Goal: Find specific page/section: Find specific page/section

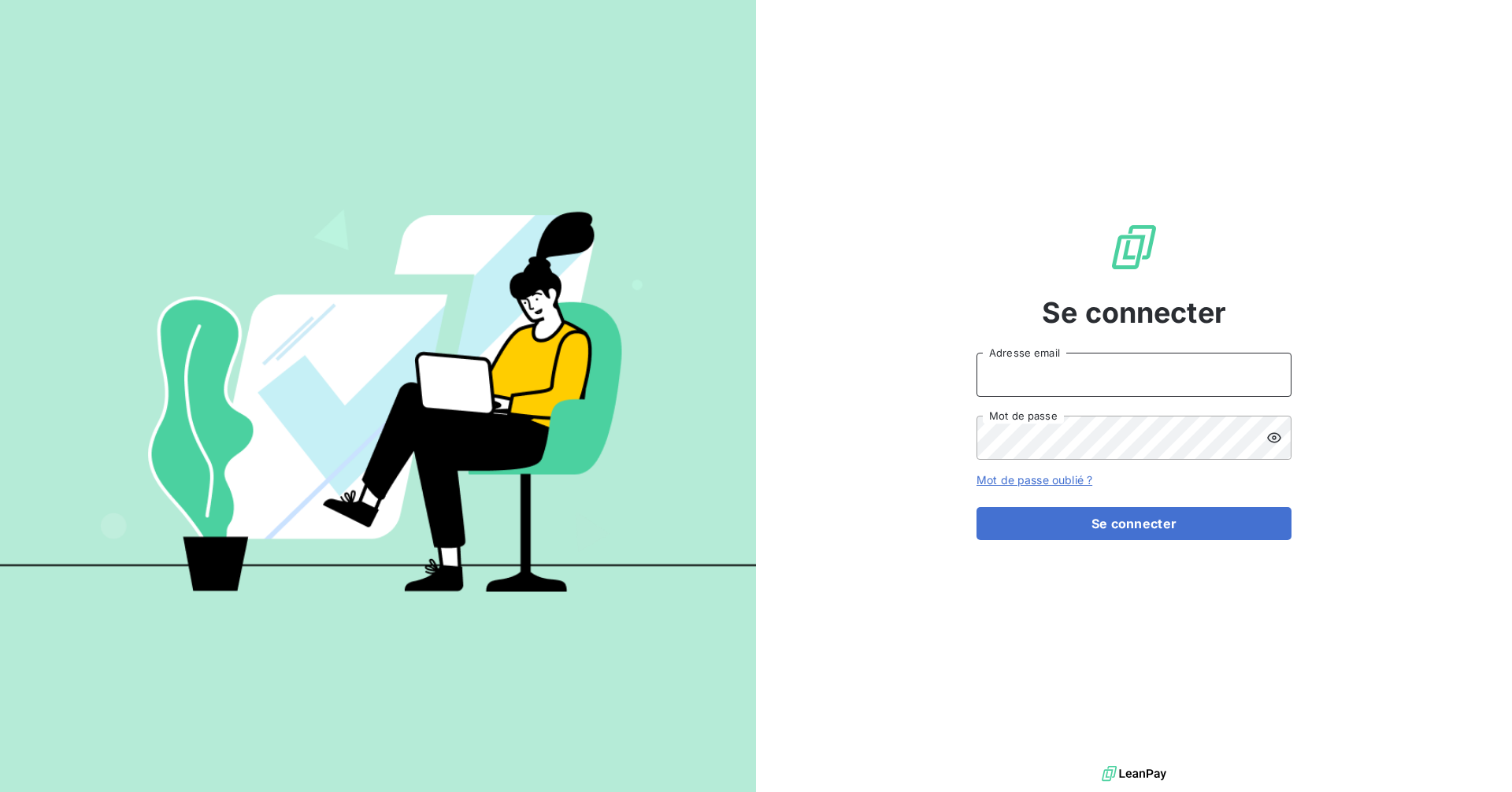
click at [1182, 372] on input "Adresse email" at bounding box center [1134, 375] width 315 height 44
type input "[EMAIL_ADDRESS][DOMAIN_NAME]"
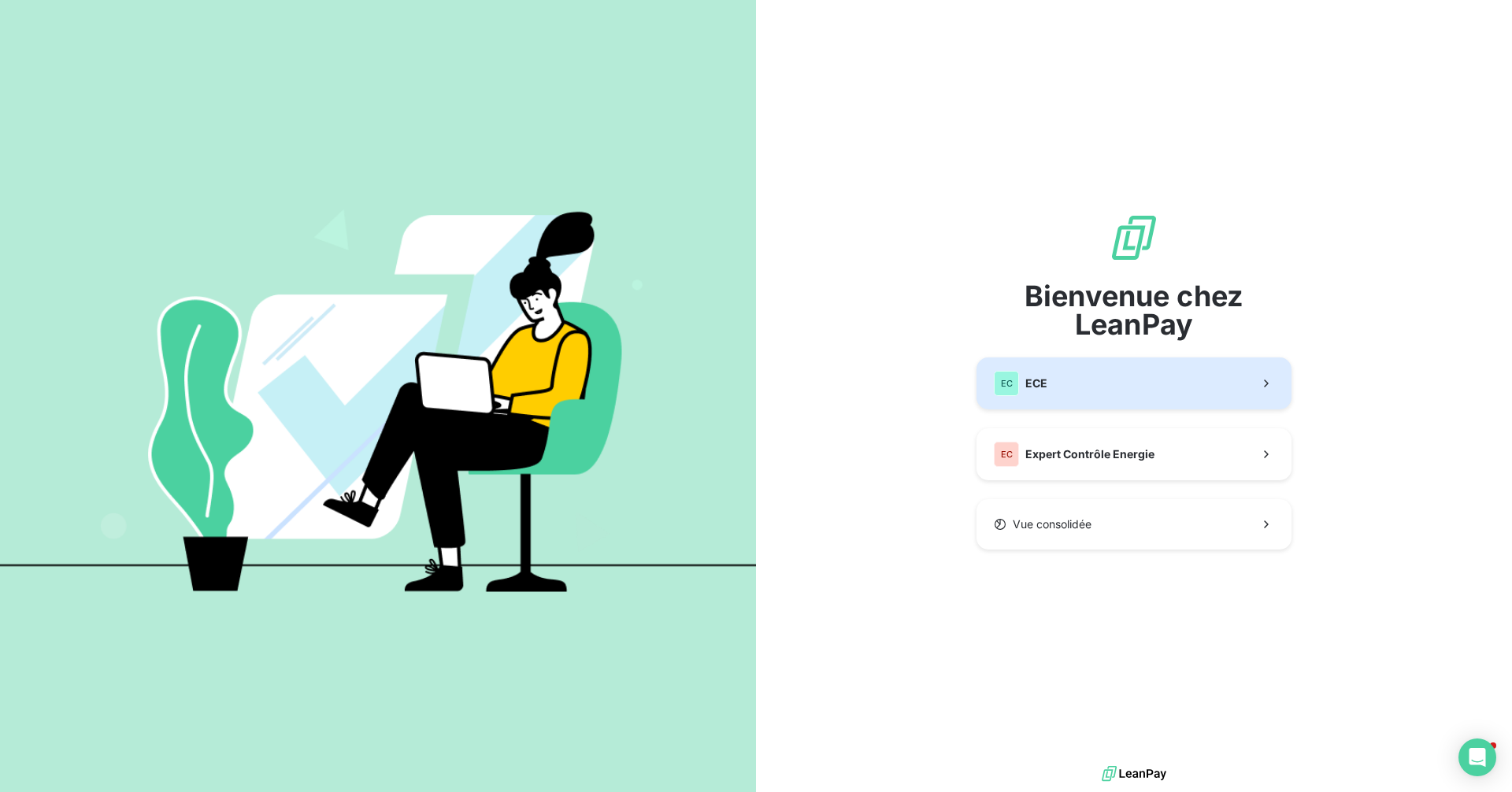
click at [1111, 380] on button "EC ECE" at bounding box center [1134, 383] width 315 height 52
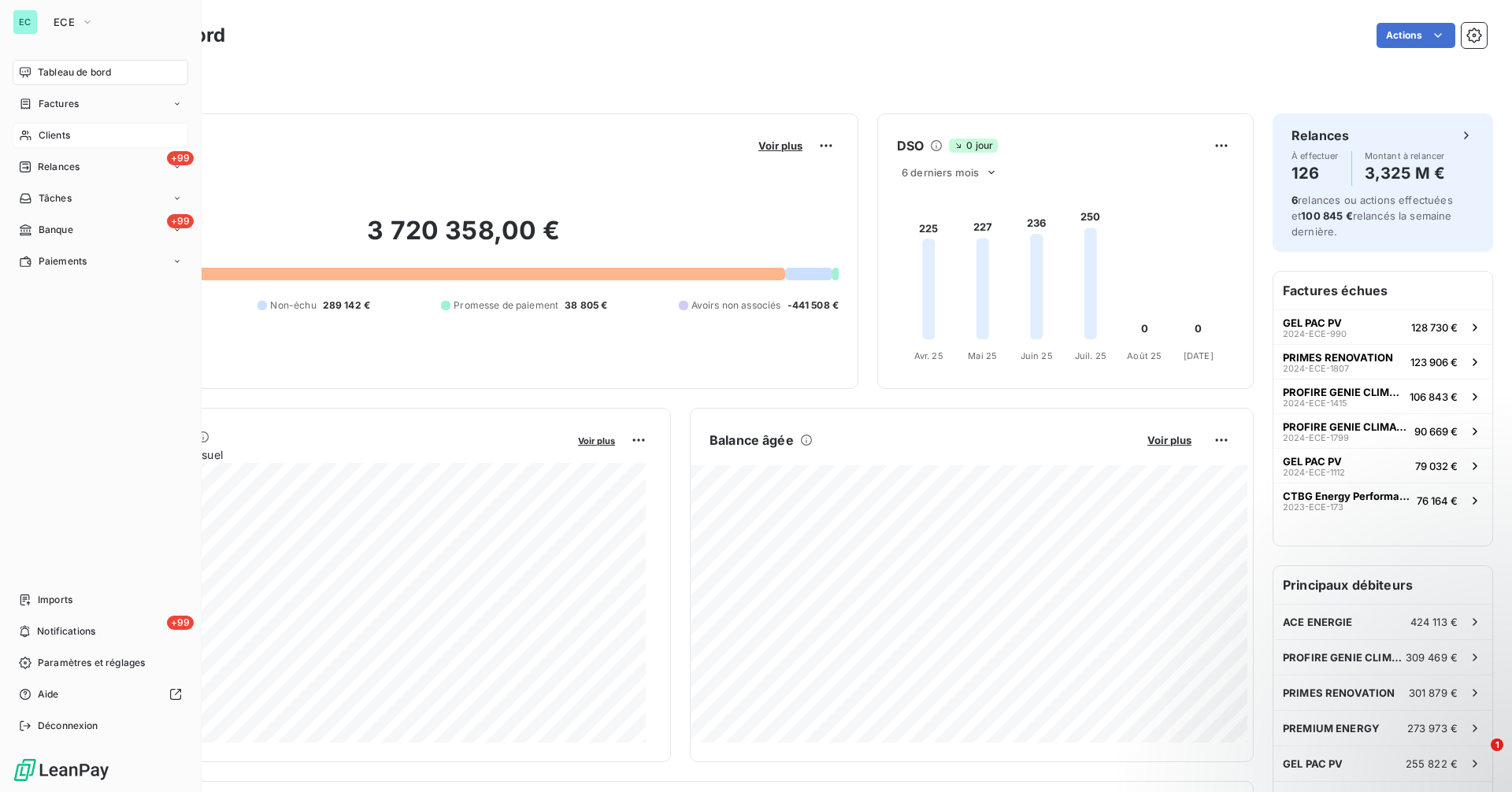
click at [64, 136] on span "Clients" at bounding box center [54, 135] width 32 height 14
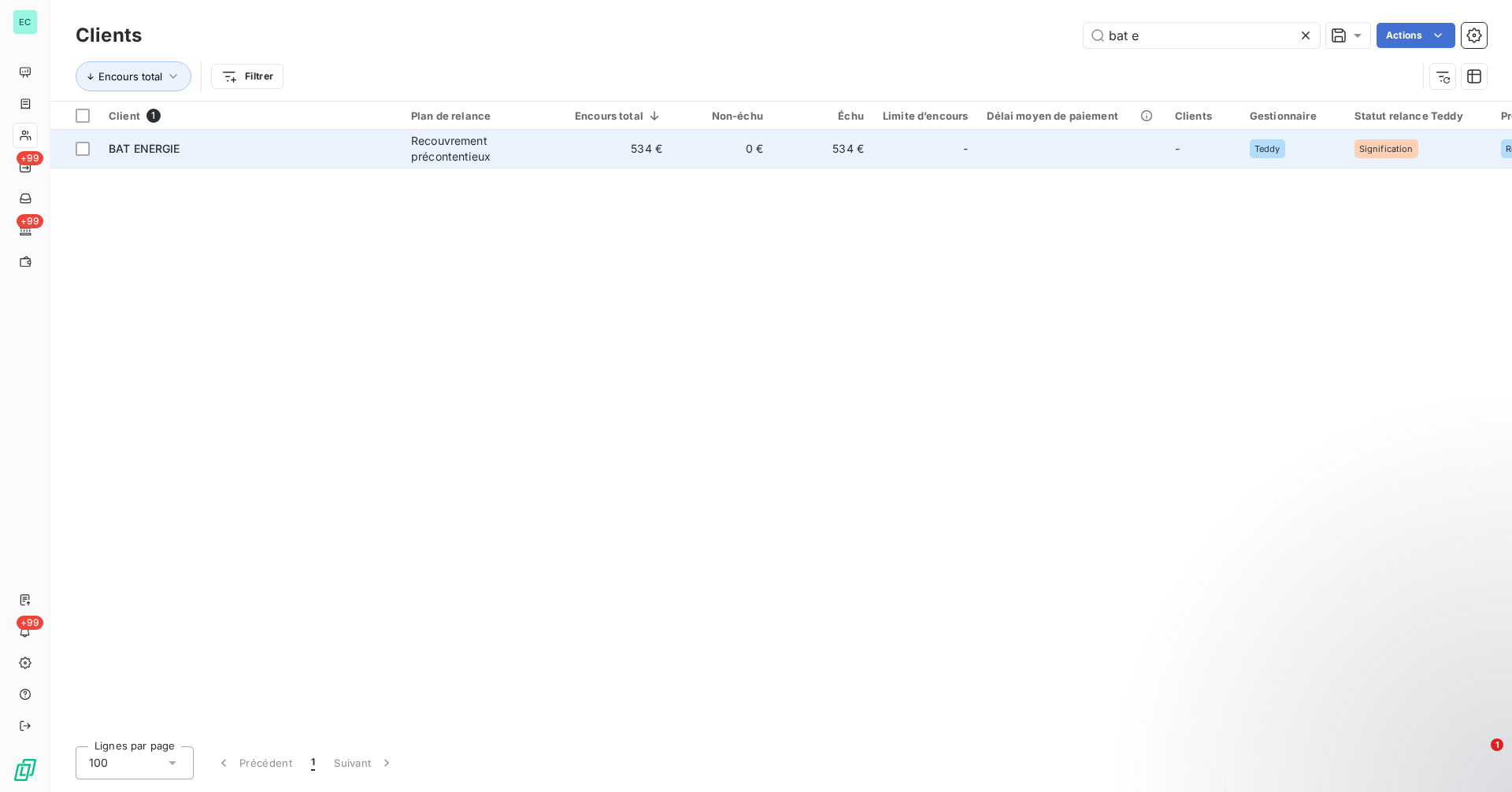
type input "bat e"
click at [809, 155] on td "534 €" at bounding box center [822, 149] width 100 height 38
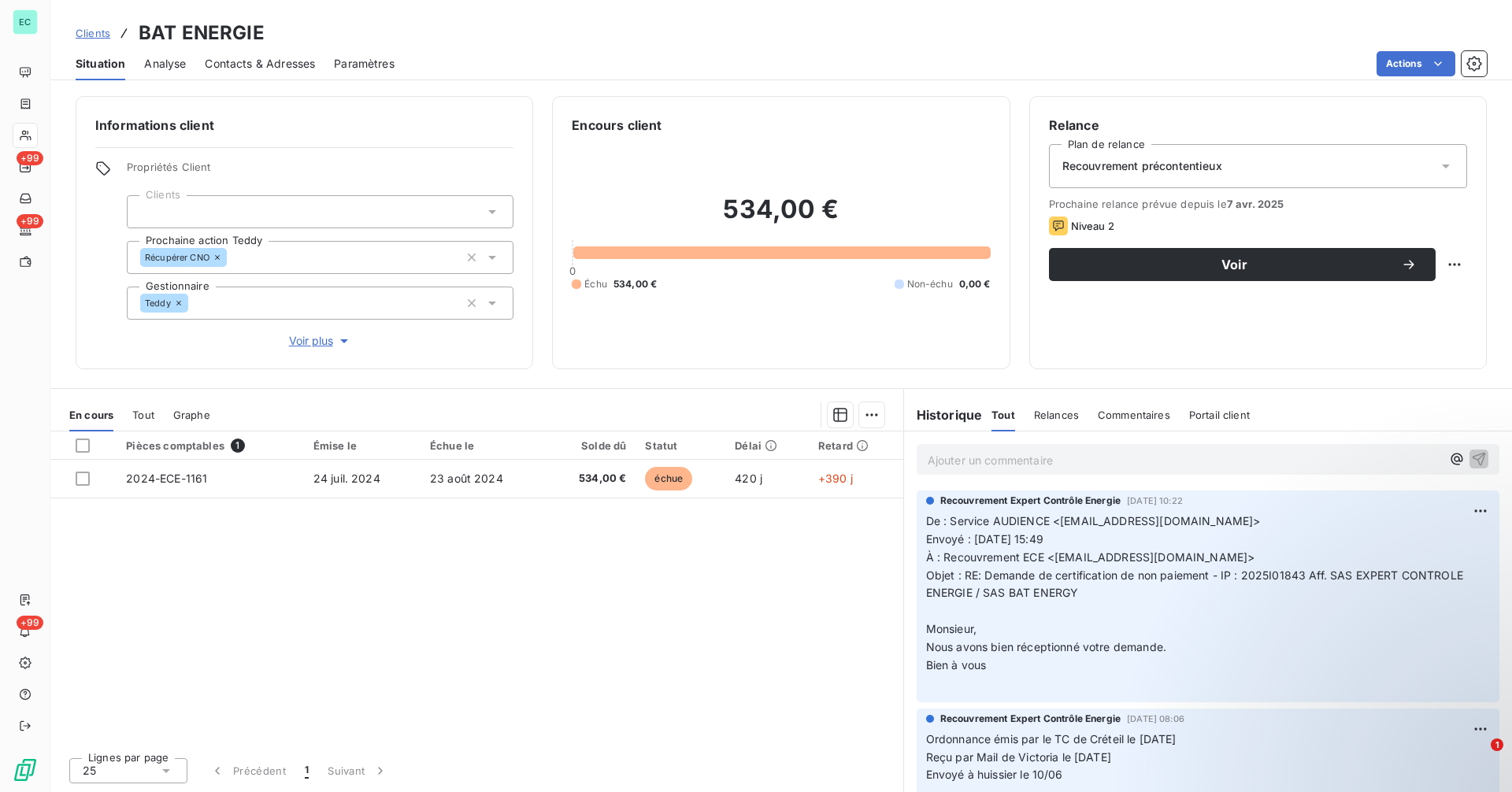
click at [1048, 454] on p "Ajouter un commentaire ﻿" at bounding box center [1184, 460] width 513 height 20
